Goal: Use online tool/utility: Utilize a website feature to perform a specific function

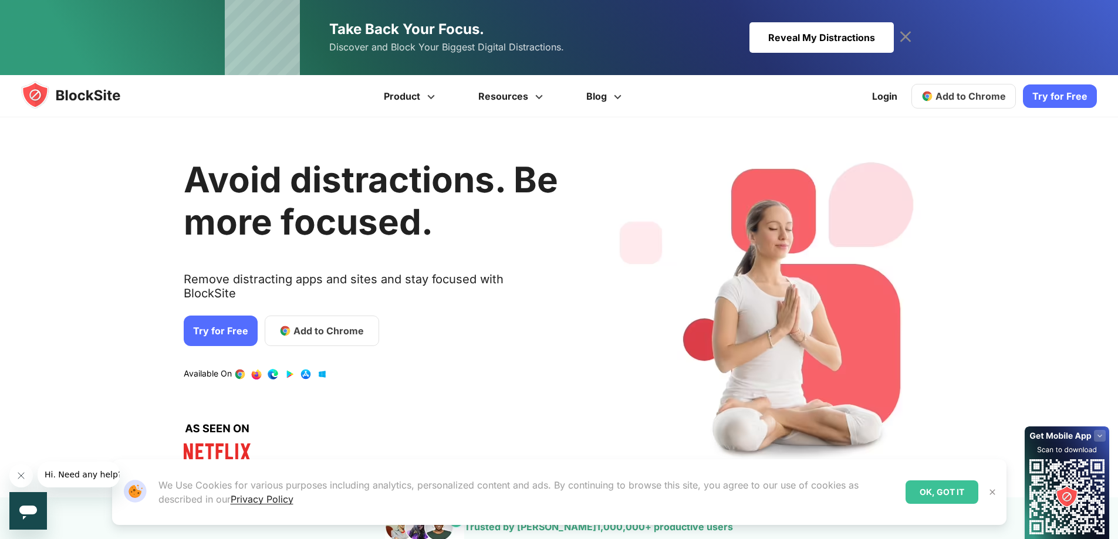
click at [330, 324] on span "Add to Chrome" at bounding box center [328, 331] width 70 height 14
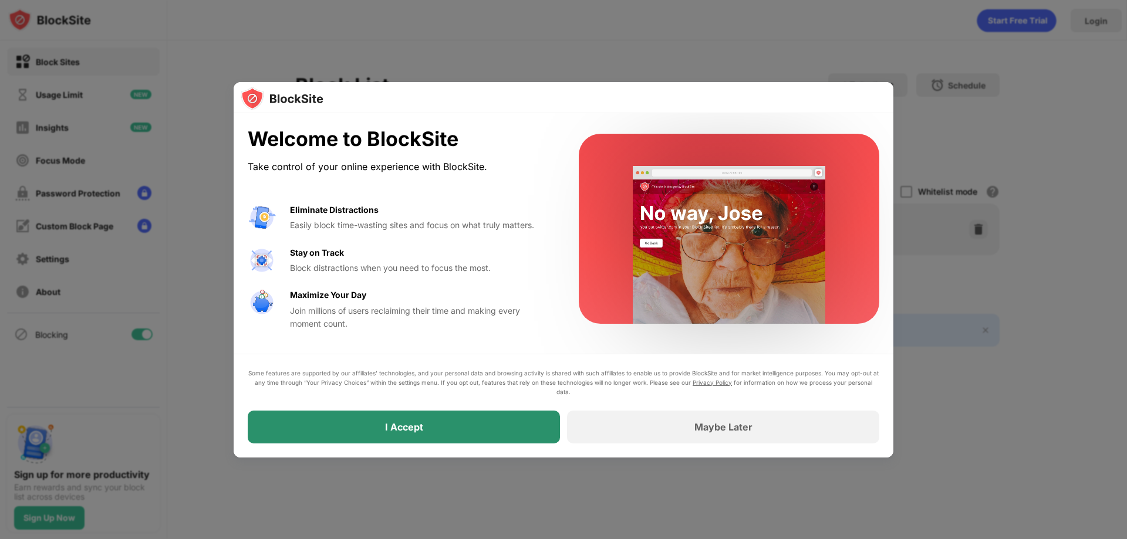
click at [350, 419] on div "I Accept" at bounding box center [404, 427] width 312 height 33
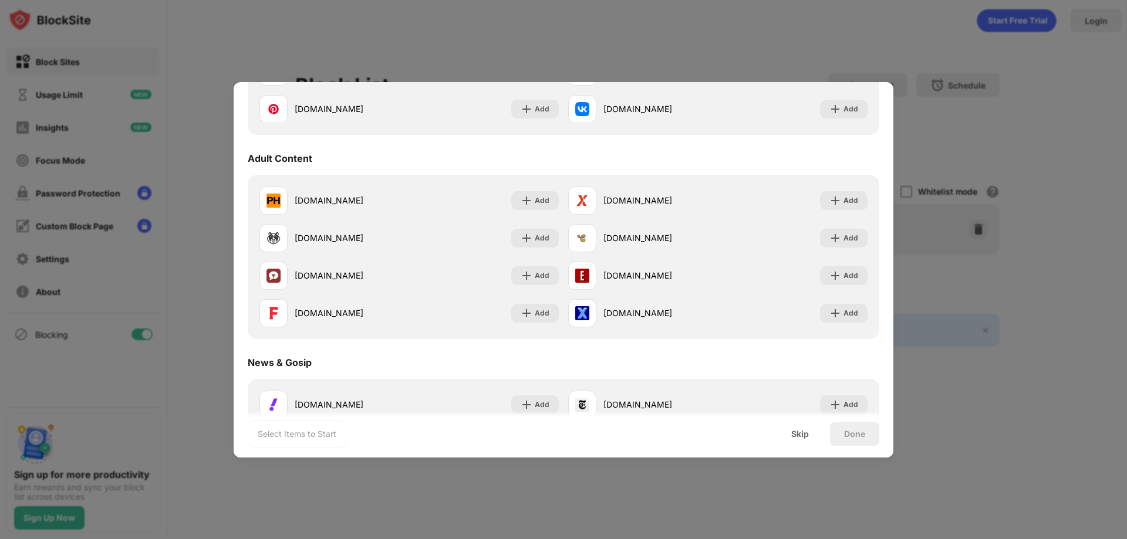
scroll to position [528, 0]
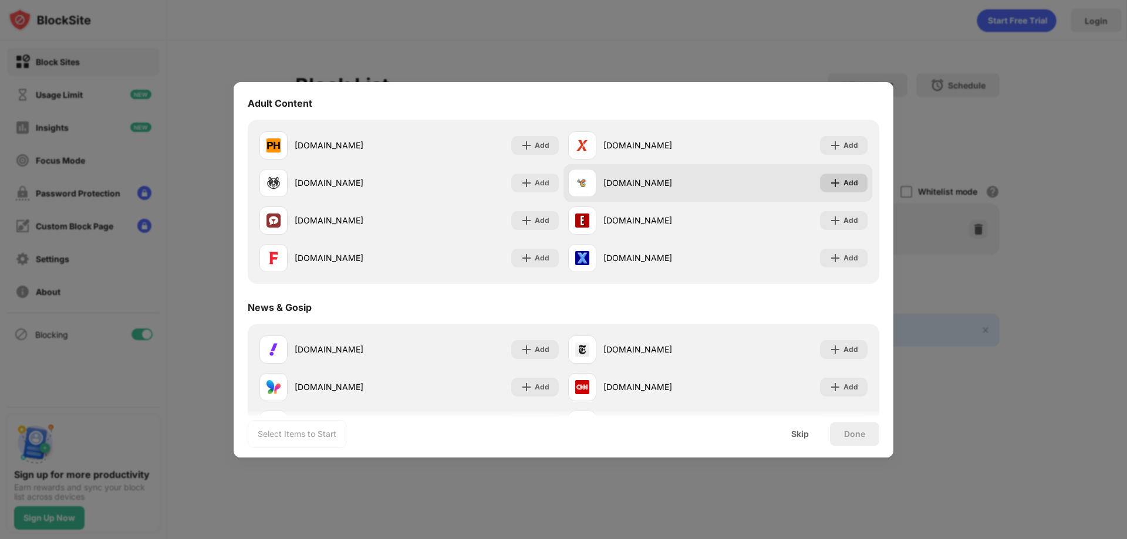
click at [844, 187] on div "Add" at bounding box center [851, 183] width 15 height 12
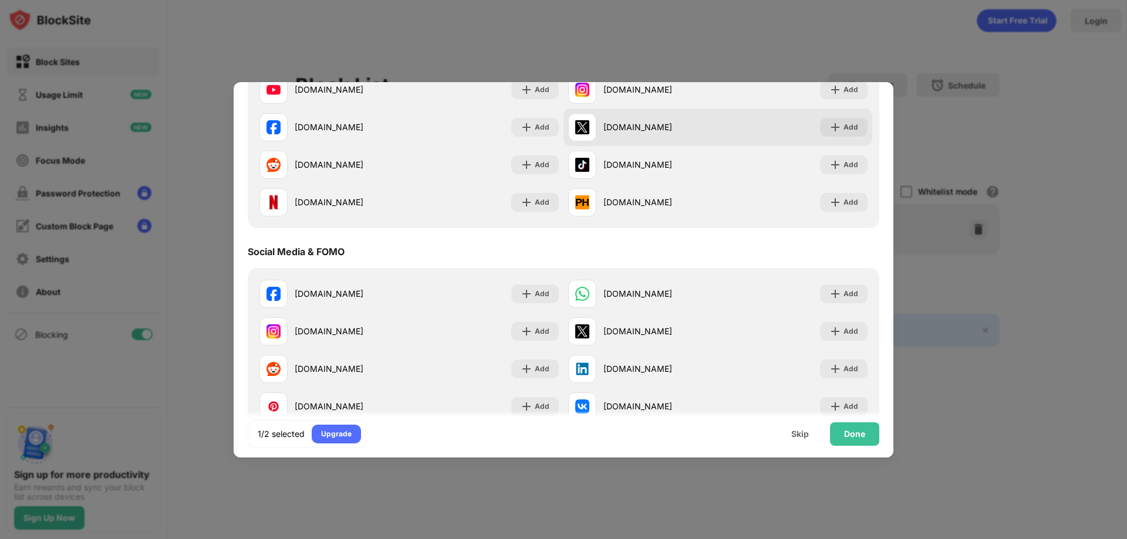
scroll to position [176, 0]
click at [863, 435] on div "Done" at bounding box center [854, 434] width 21 height 9
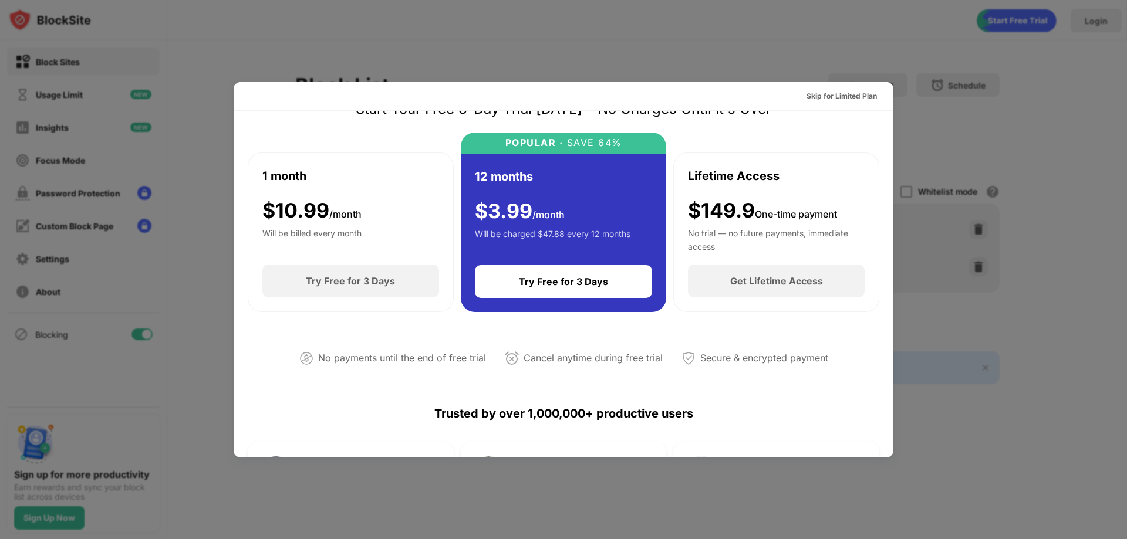
scroll to position [0, 0]
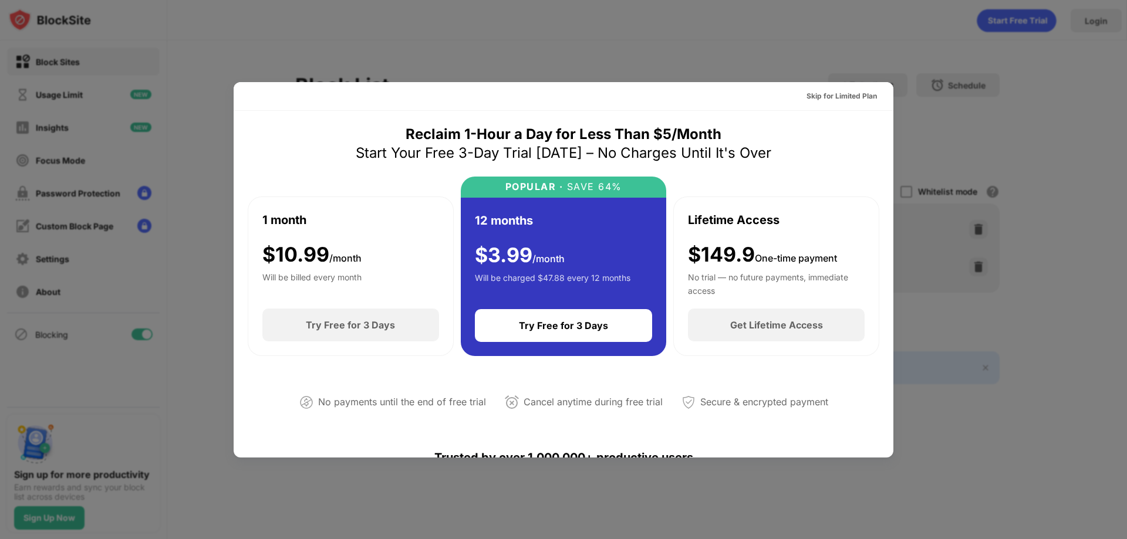
click at [723, 50] on div at bounding box center [563, 269] width 1127 height 539
click at [812, 91] on div "Skip for Limited Plan" at bounding box center [842, 96] width 70 height 12
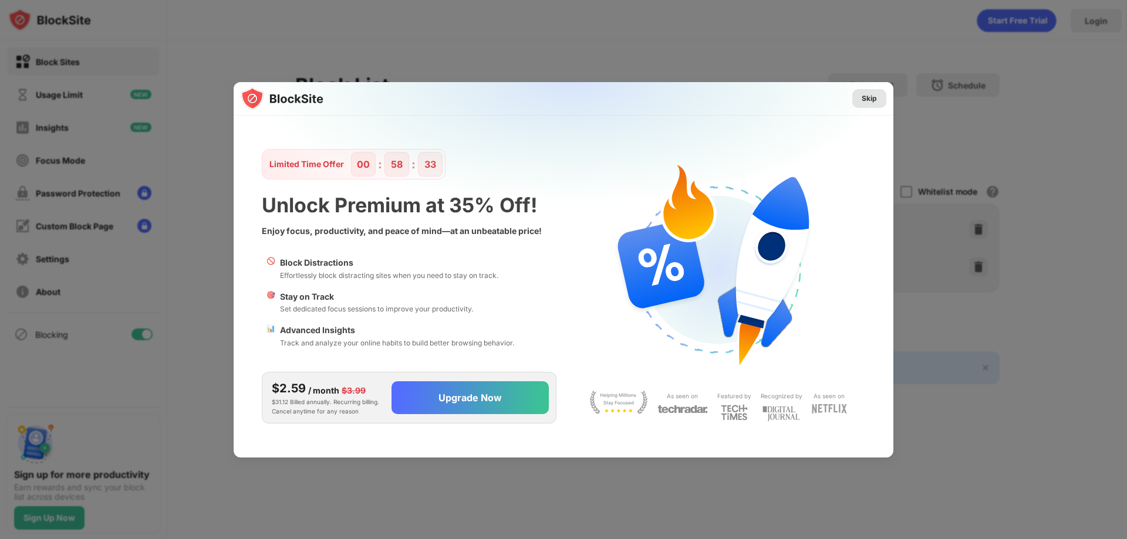
click at [863, 93] on div "Skip" at bounding box center [869, 99] width 15 height 12
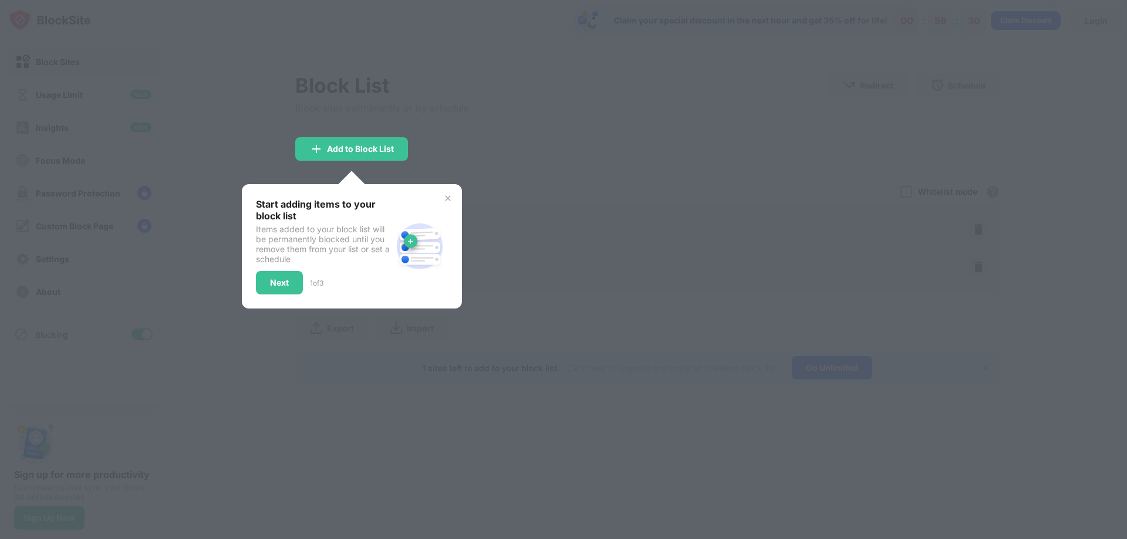
click at [658, 110] on div at bounding box center [563, 269] width 1127 height 539
click at [372, 150] on div "Add to Block List" at bounding box center [360, 148] width 67 height 9
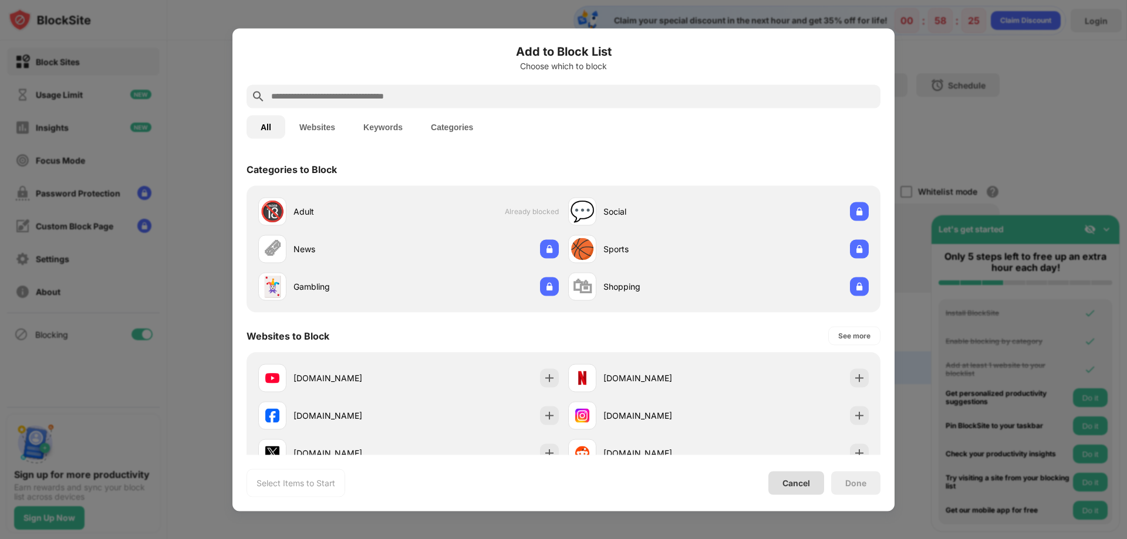
click at [789, 478] on div "Cancel" at bounding box center [796, 483] width 28 height 10
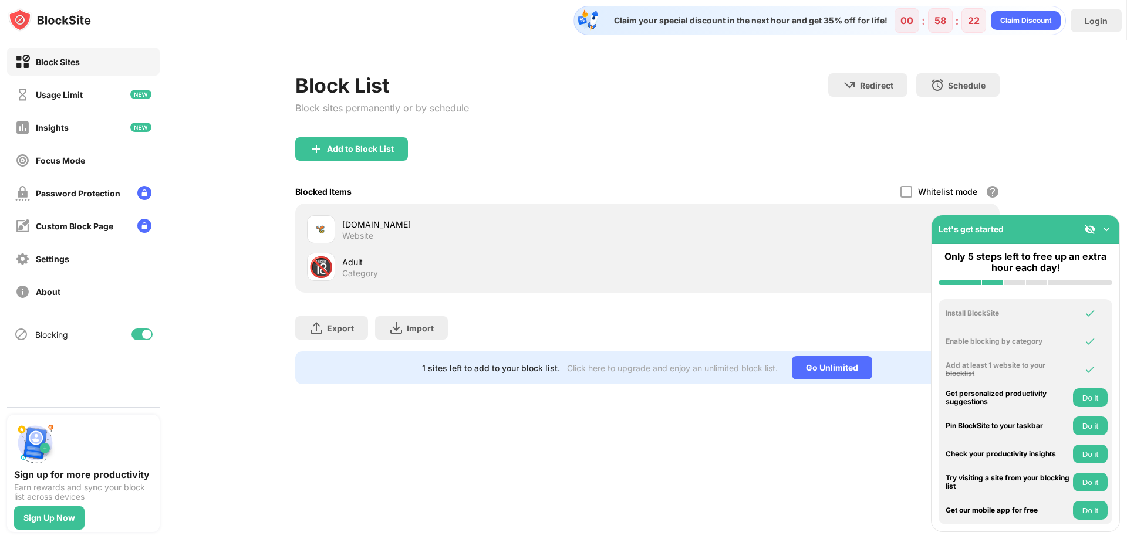
click at [1105, 230] on img at bounding box center [1107, 230] width 12 height 12
